Goal: Task Accomplishment & Management: Use online tool/utility

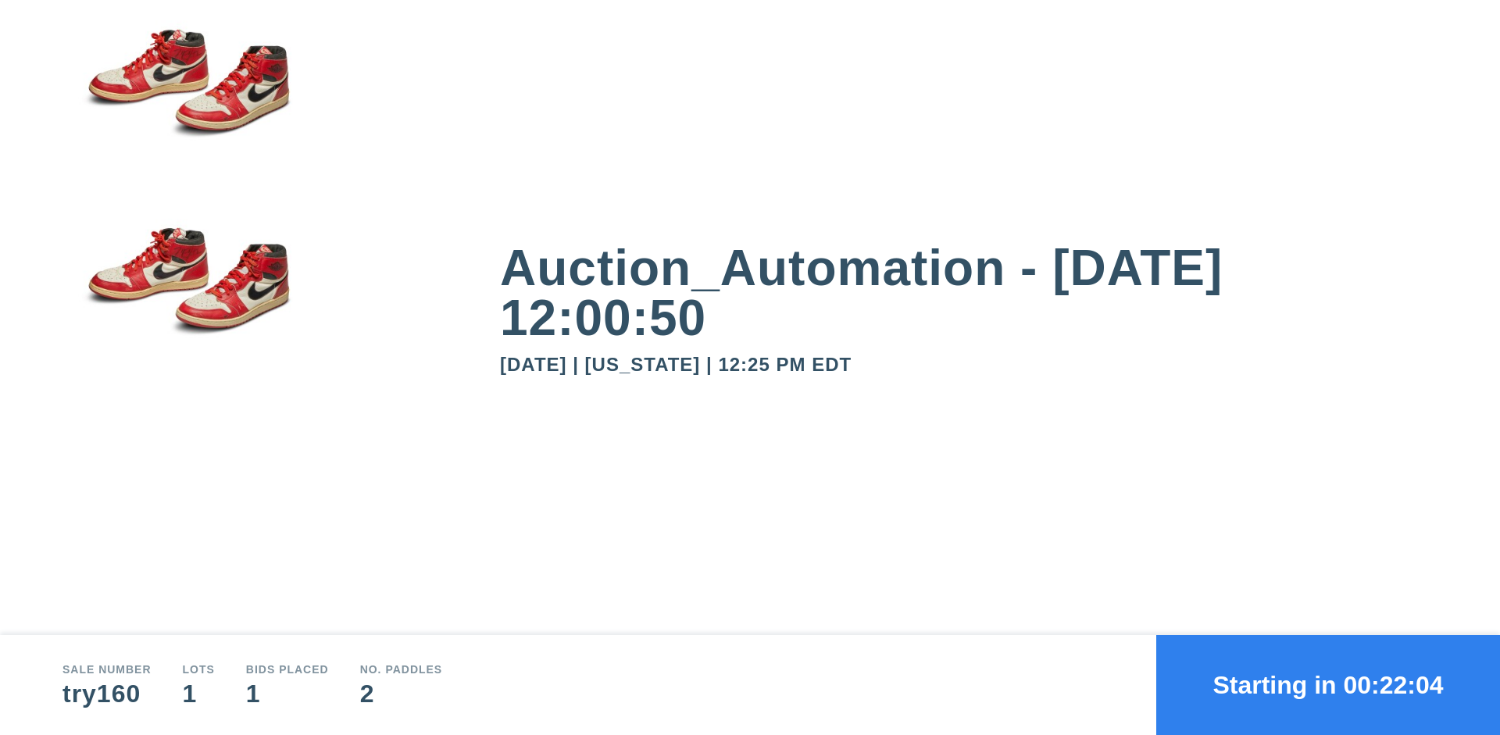
click at [1328, 685] on button "Starting in 00:22:04" at bounding box center [1328, 685] width 344 height 100
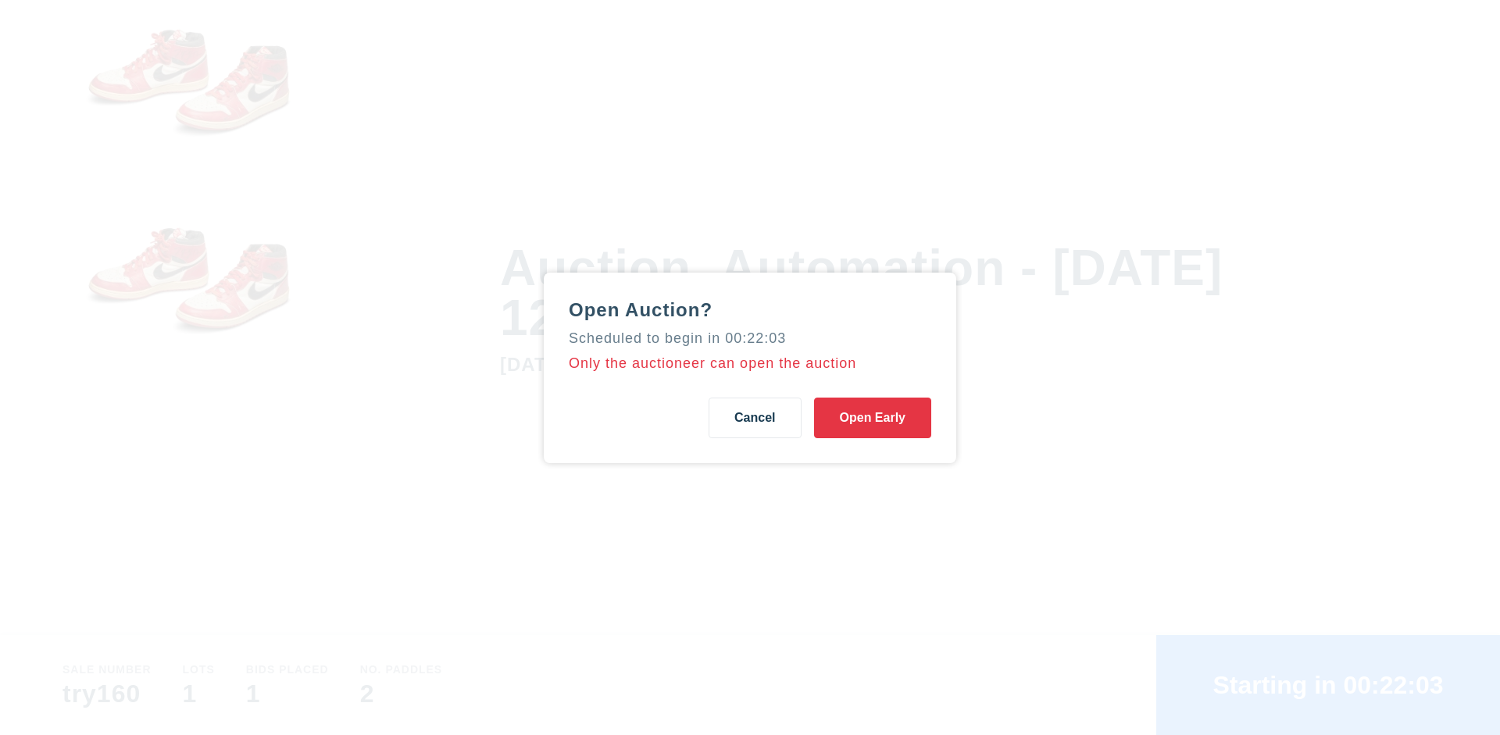
click at [872, 417] on button "Open Early" at bounding box center [872, 418] width 117 height 41
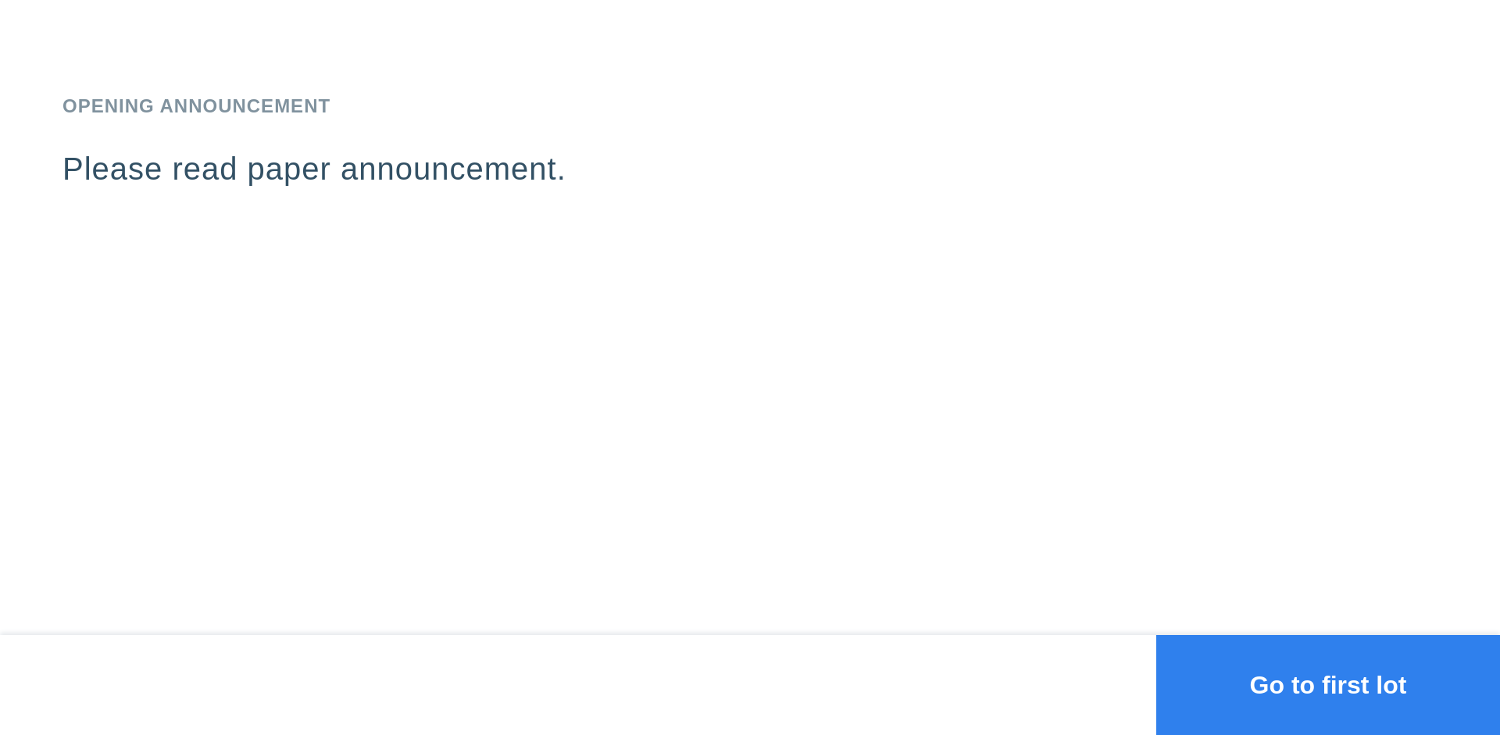
click at [1328, 685] on button "Go to first lot" at bounding box center [1328, 685] width 344 height 100
